Goal: Task Accomplishment & Management: Understand process/instructions

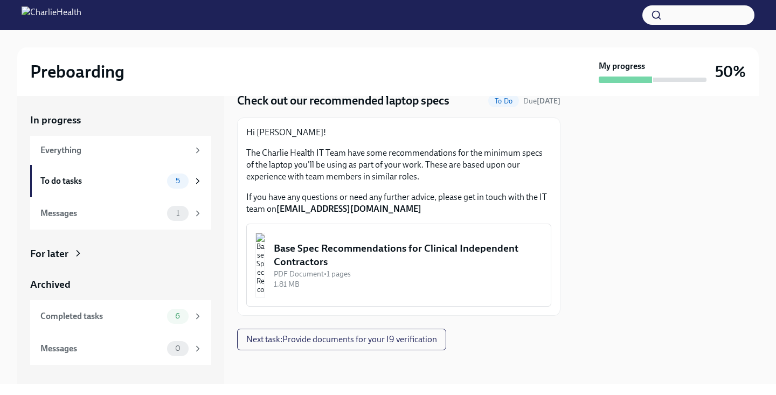
scroll to position [43, 0]
click at [424, 248] on div "Base Spec Recommendations for Clinical Independent Contractors" at bounding box center [408, 254] width 268 height 27
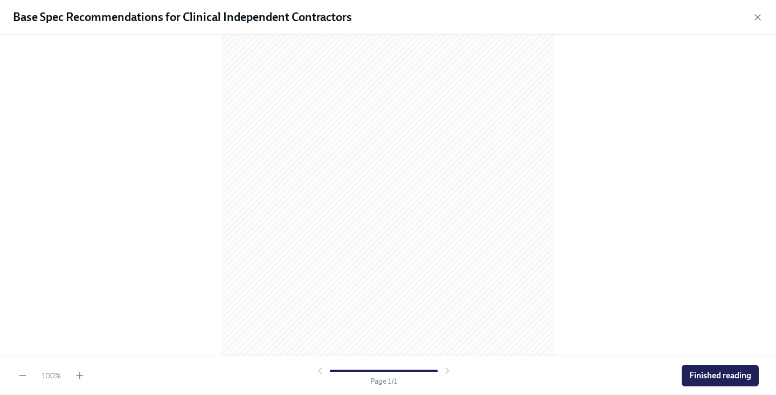
scroll to position [81, 0]
click at [724, 379] on span "Finished reading" at bounding box center [720, 375] width 62 height 11
click at [609, 289] on div at bounding box center [665, 240] width 185 height 288
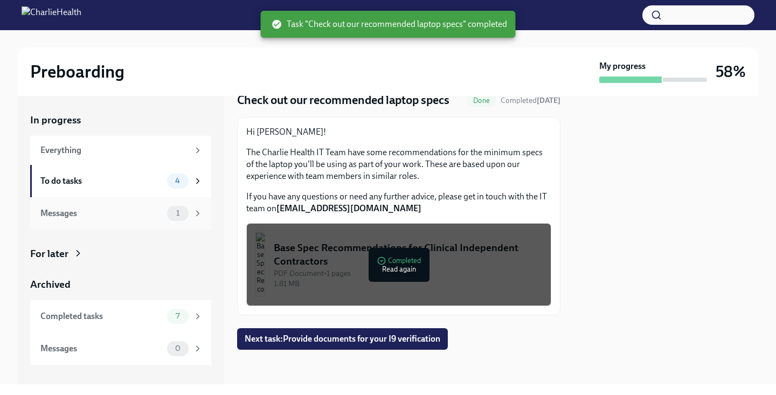
click at [157, 210] on div "Messages" at bounding box center [101, 213] width 122 height 12
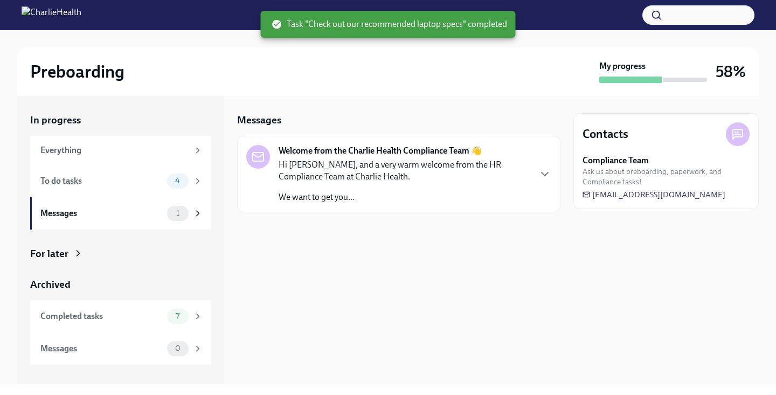
click at [359, 166] on p "Hi [PERSON_NAME], and a very warm welcome from the HR Compliance Team at Charli…" at bounding box center [403, 171] width 251 height 24
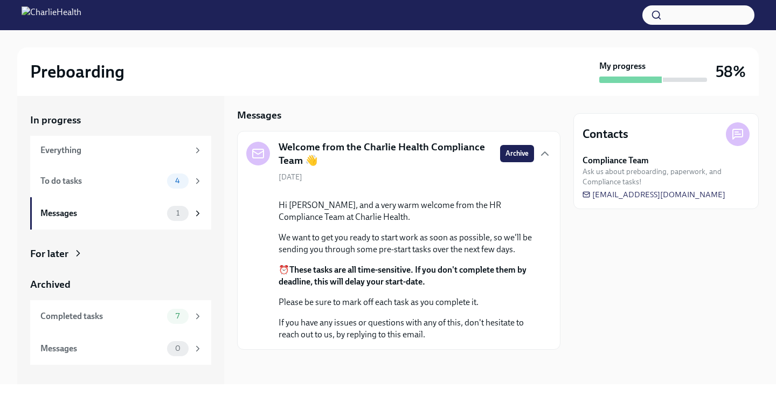
scroll to position [78, 0]
click at [185, 319] on span "7" at bounding box center [177, 316] width 17 height 8
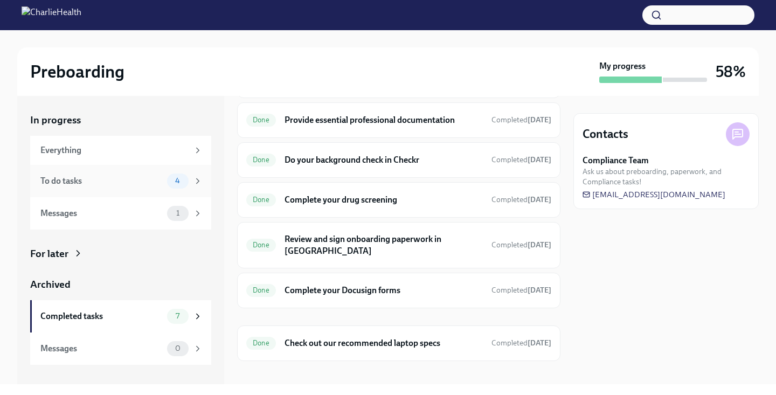
click at [116, 183] on div "To do tasks" at bounding box center [101, 181] width 122 height 12
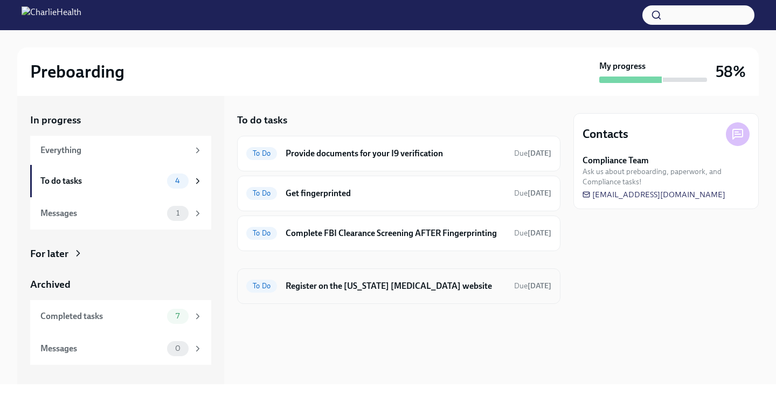
click at [359, 285] on h6 "Register on the [US_STATE] [MEDICAL_DATA] website" at bounding box center [395, 286] width 220 height 12
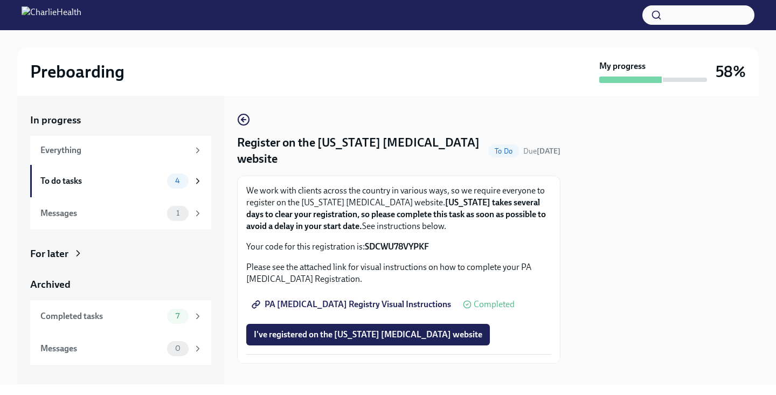
scroll to position [14, 0]
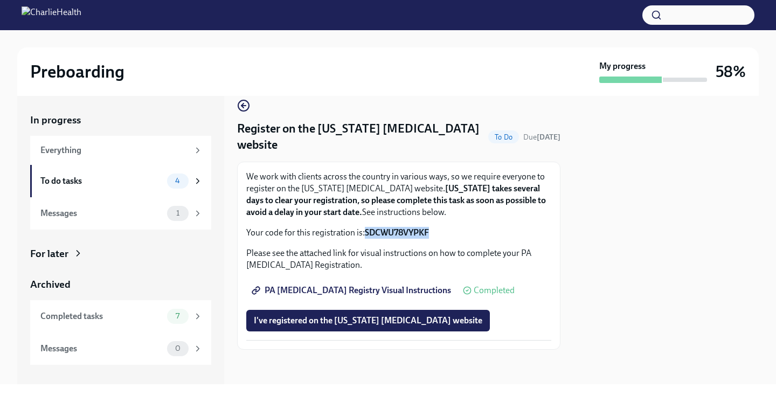
drag, startPoint x: 429, startPoint y: 232, endPoint x: 365, endPoint y: 232, distance: 64.1
click at [365, 232] on strong "SDCWU78VYPKF" at bounding box center [397, 232] width 64 height 10
copy strong "SDCWU78VYPKF"
click at [326, 290] on span "PA [MEDICAL_DATA] Registry Visual Instructions" at bounding box center [352, 290] width 197 height 11
click at [369, 289] on span "PA [MEDICAL_DATA] Registry Visual Instructions" at bounding box center [352, 290] width 197 height 11
